Goal: Information Seeking & Learning: Learn about a topic

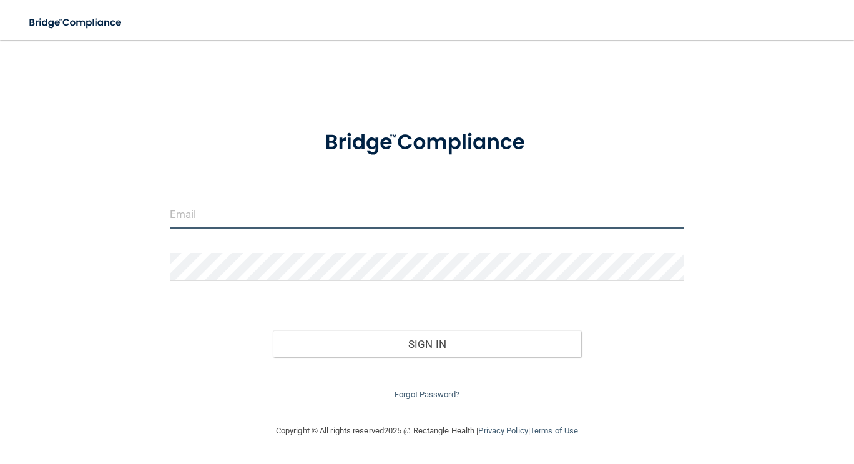
click at [283, 215] on input "email" at bounding box center [427, 214] width 515 height 28
type input "[EMAIL_ADDRESS][DOMAIN_NAME]"
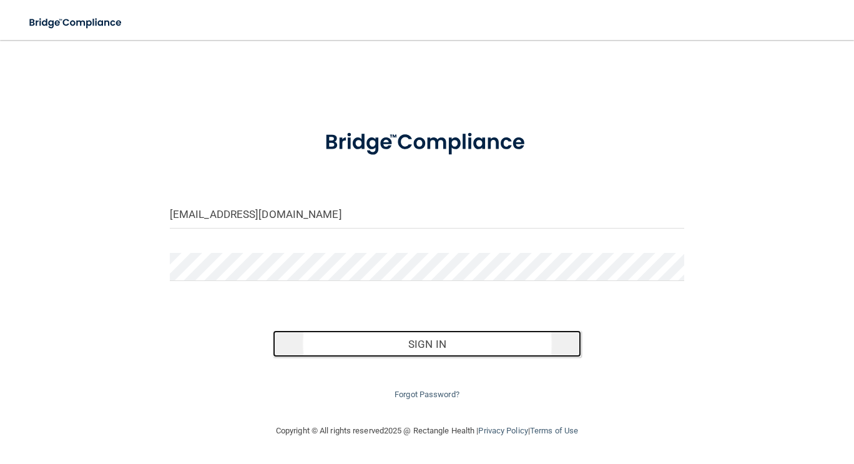
click at [406, 332] on button "Sign In" at bounding box center [427, 343] width 309 height 27
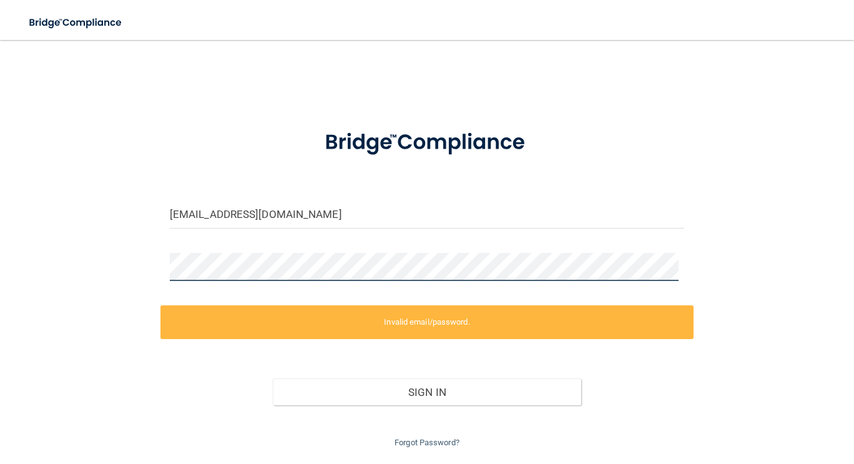
click at [159, 295] on div "[EMAIL_ADDRESS][DOMAIN_NAME] Invalid email/password. You don't have permission …" at bounding box center [427, 251] width 804 height 398
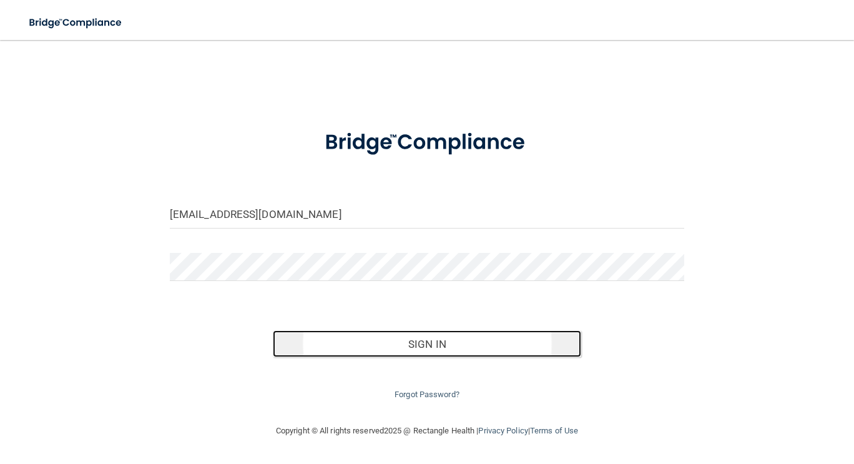
click at [426, 348] on button "Sign In" at bounding box center [427, 343] width 309 height 27
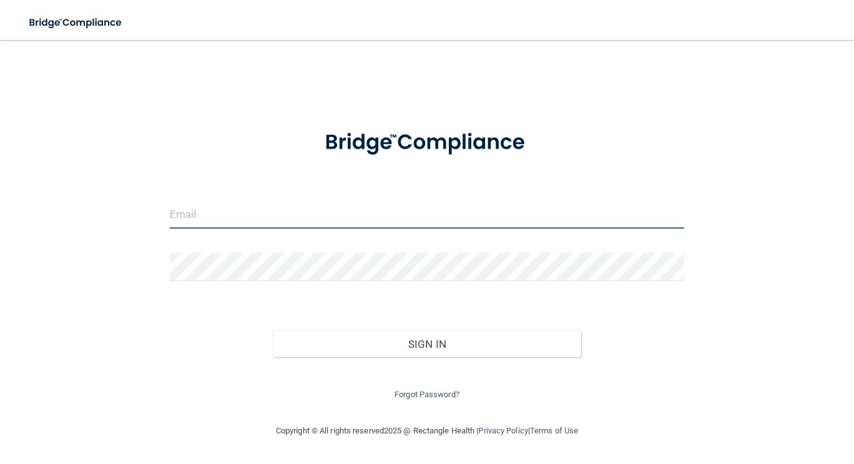
click at [227, 205] on input "email" at bounding box center [427, 214] width 515 height 28
type input "[EMAIL_ADDRESS][DOMAIN_NAME]"
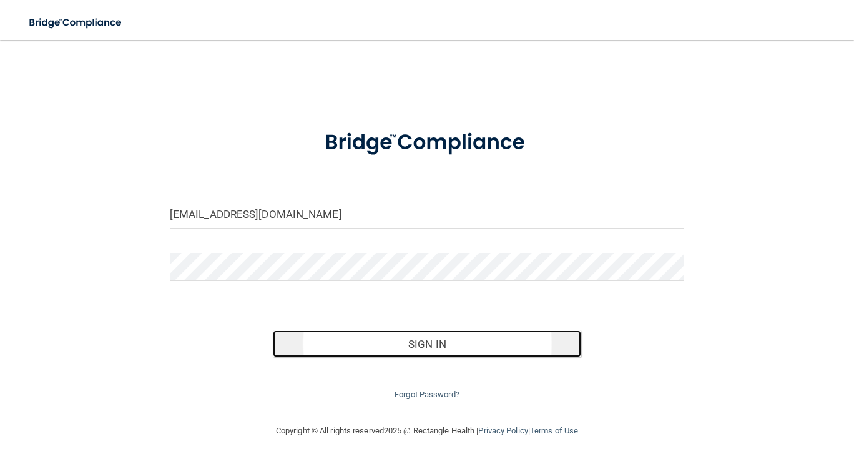
click at [410, 350] on button "Sign In" at bounding box center [427, 343] width 309 height 27
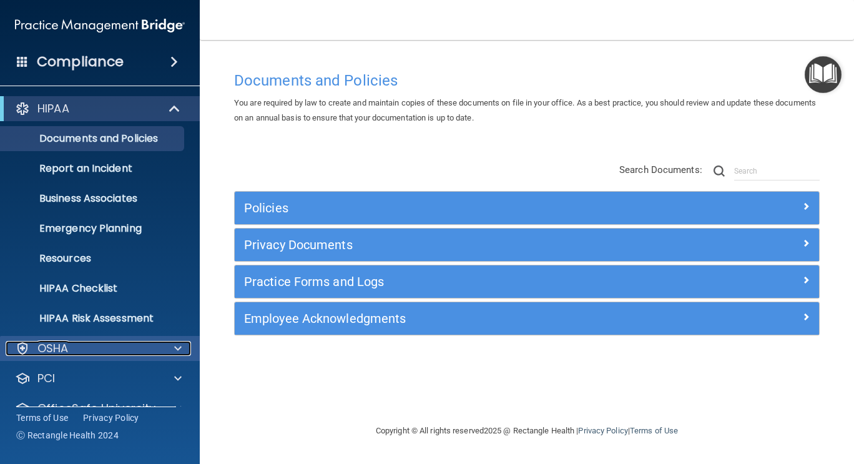
click at [109, 342] on div "OSHA" at bounding box center [83, 348] width 155 height 15
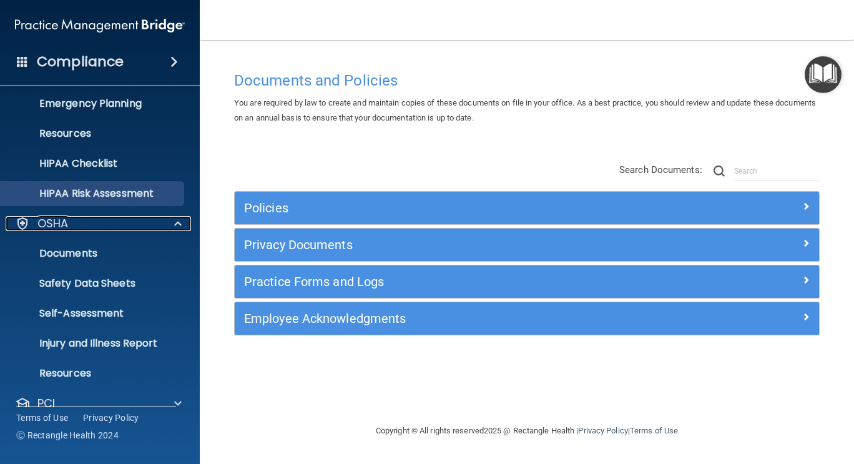
scroll to position [132, 0]
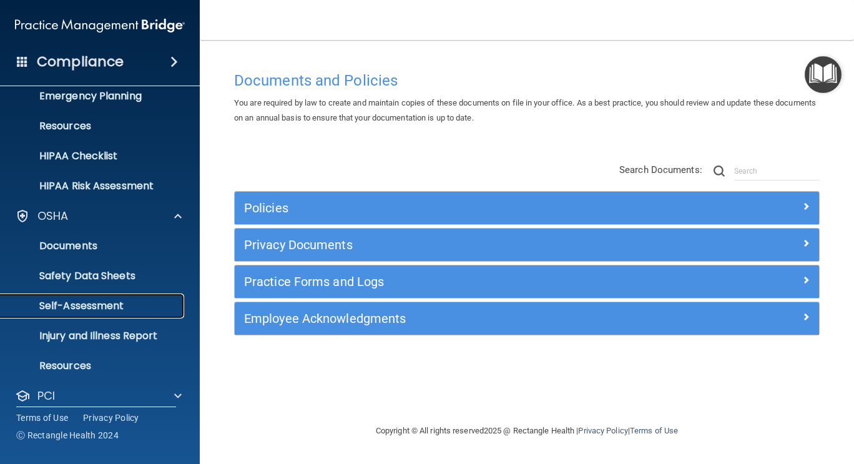
click at [102, 300] on p "Self-Assessment" at bounding box center [93, 306] width 170 height 12
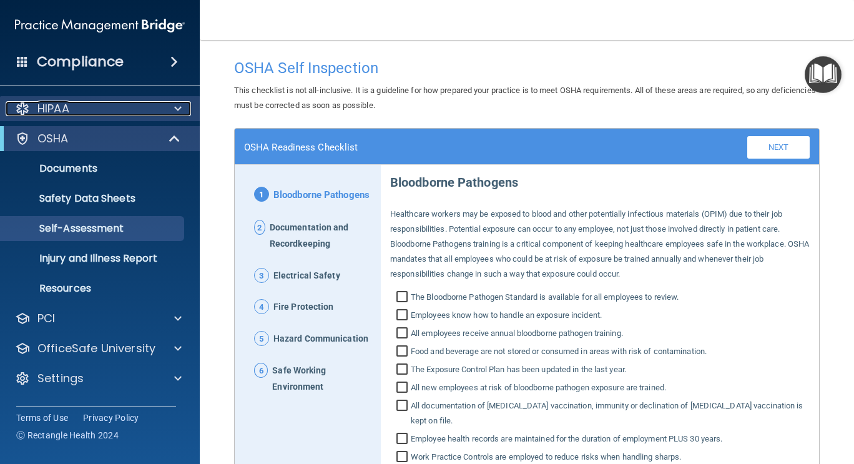
click at [56, 113] on p "HIPAA" at bounding box center [53, 108] width 32 height 15
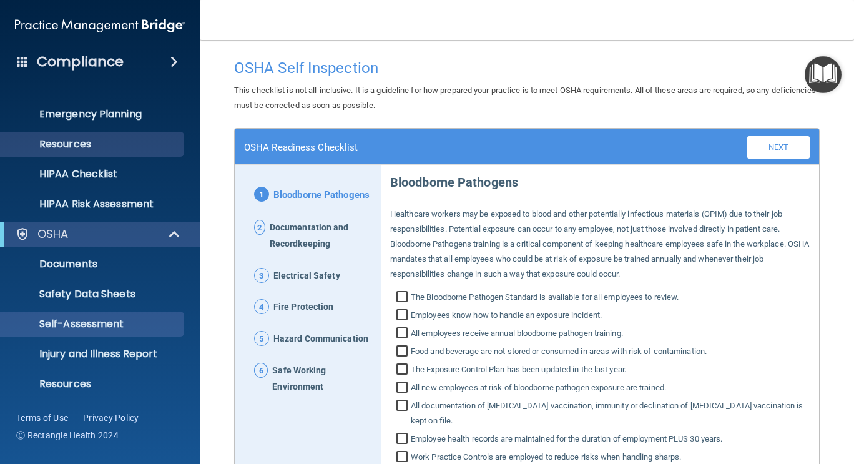
scroll to position [204, 0]
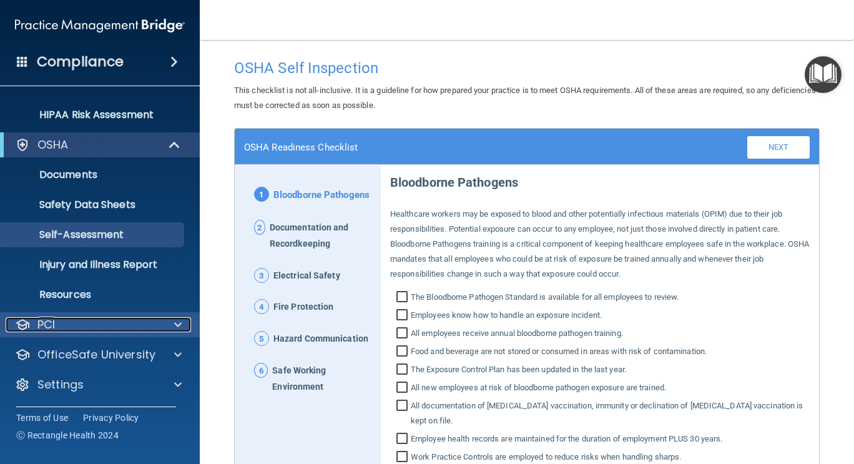
click at [54, 323] on p "PCI" at bounding box center [45, 324] width 17 height 15
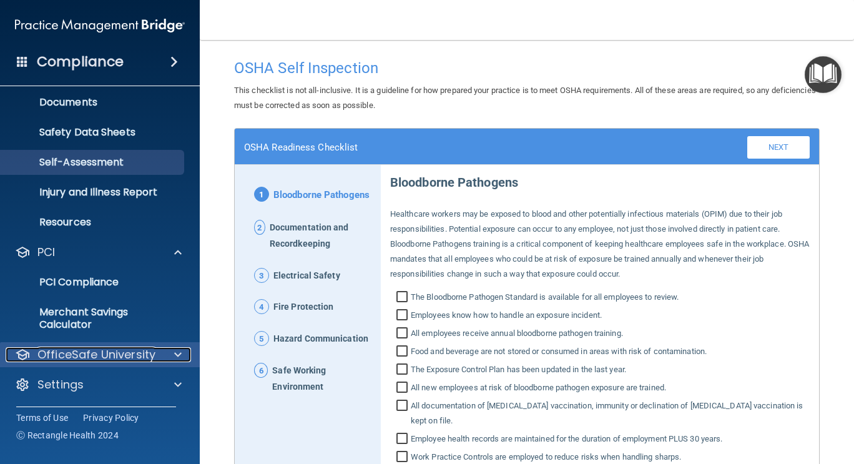
click at [111, 356] on p "OfficeSafe University" at bounding box center [96, 354] width 118 height 15
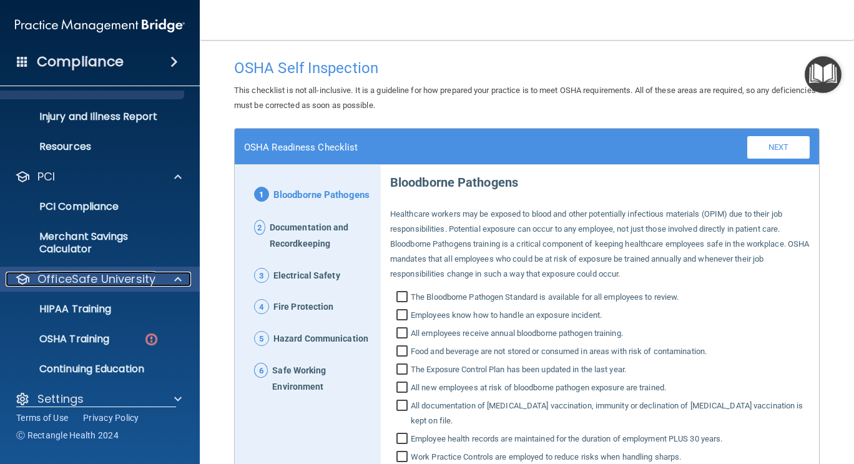
scroll to position [366, 0]
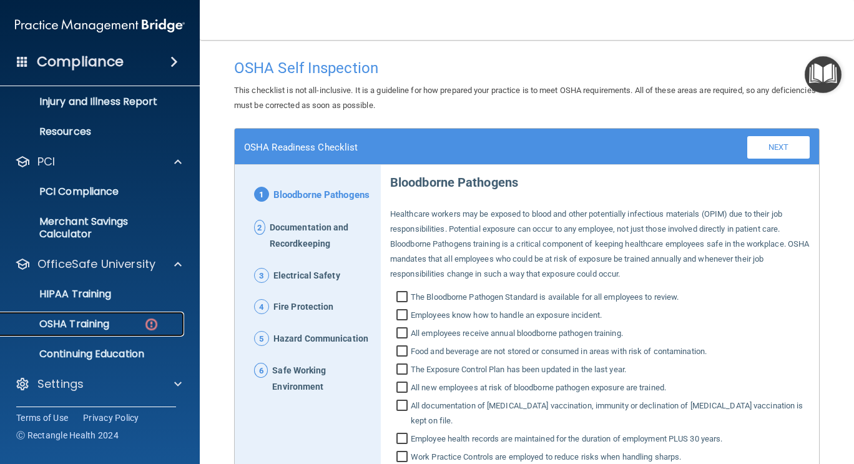
click at [93, 327] on p "OSHA Training" at bounding box center [58, 324] width 101 height 12
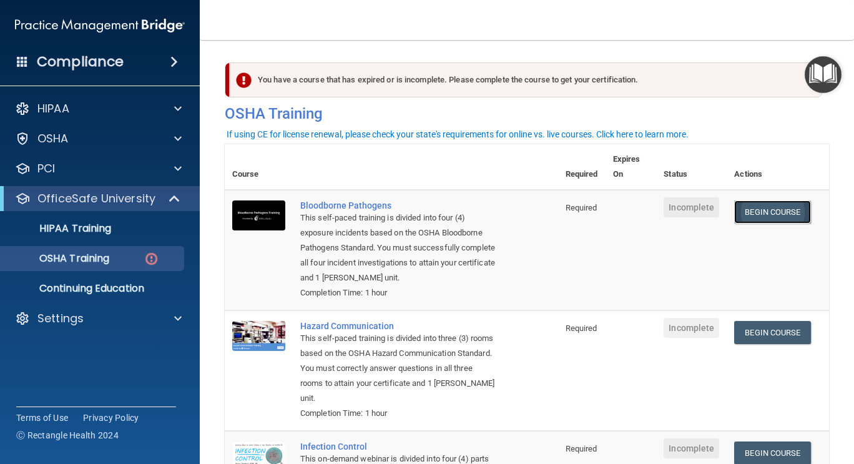
click at [769, 214] on link "Begin Course" at bounding box center [772, 211] width 76 height 23
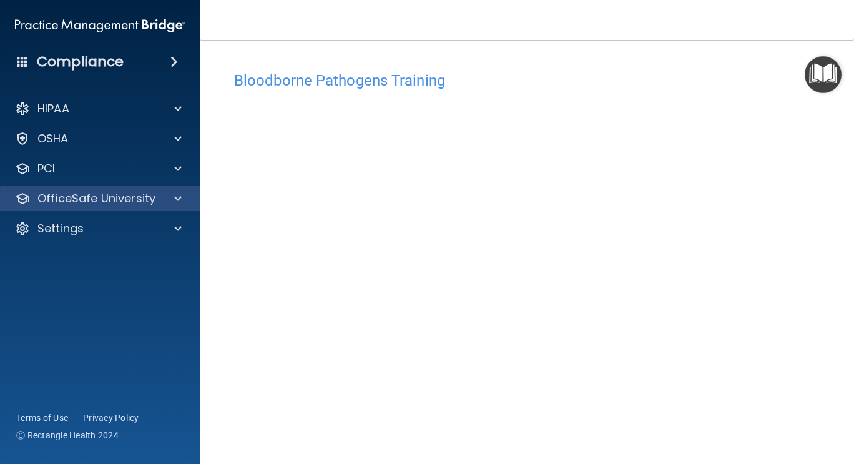
click at [73, 189] on div "OfficeSafe University" at bounding box center [100, 198] width 200 height 25
click at [175, 196] on span at bounding box center [177, 198] width 7 height 15
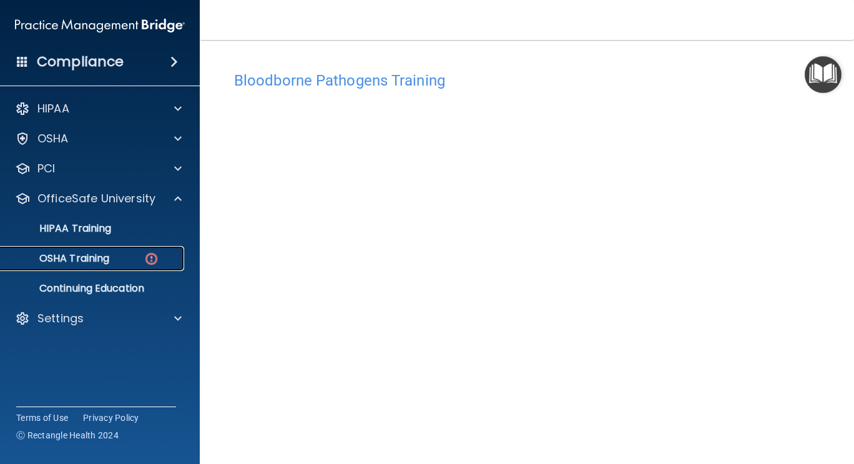
click at [83, 254] on p "OSHA Training" at bounding box center [58, 258] width 101 height 12
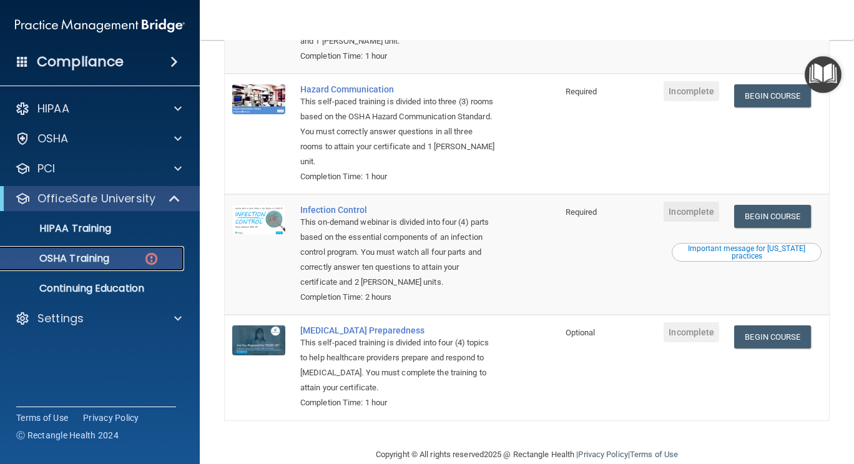
scroll to position [260, 0]
